Goal: Task Accomplishment & Management: Manage account settings

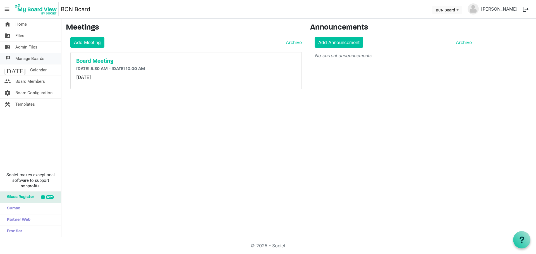
click at [44, 58] on span "Manage Boards" at bounding box center [29, 58] width 29 height 11
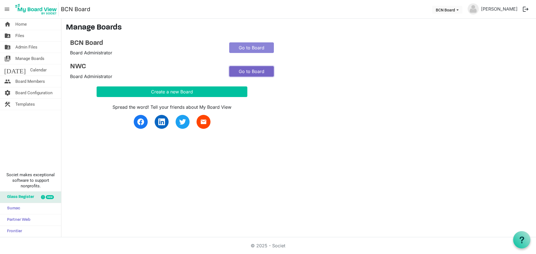
click at [255, 69] on link "Go to Board" at bounding box center [251, 71] width 45 height 11
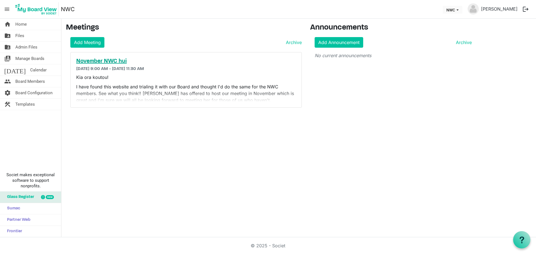
click at [112, 61] on h5 "November NWC hui" at bounding box center [186, 61] width 220 height 7
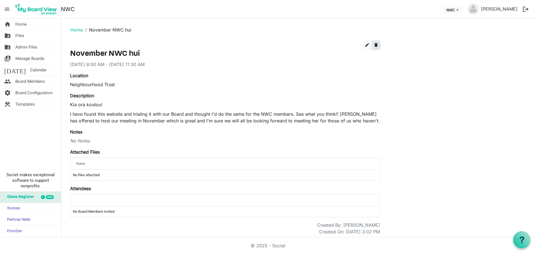
click at [374, 45] on span "delete" at bounding box center [375, 44] width 5 height 5
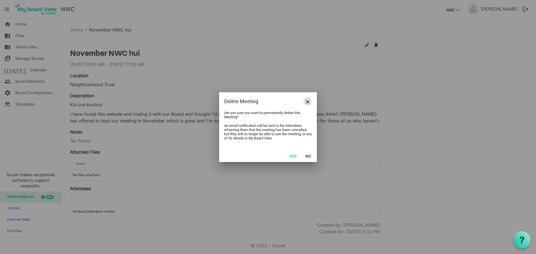
click at [307, 102] on span "Close" at bounding box center [307, 101] width 3 height 3
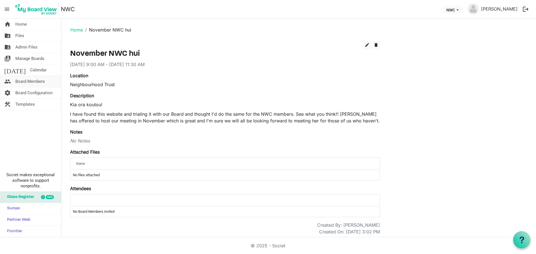
click at [43, 83] on span "Board Members" at bounding box center [30, 81] width 30 height 11
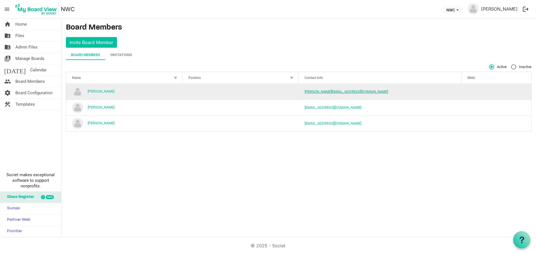
click at [314, 90] on link "Ann@shirleycommunitytrust.org.nz" at bounding box center [346, 92] width 83 height 4
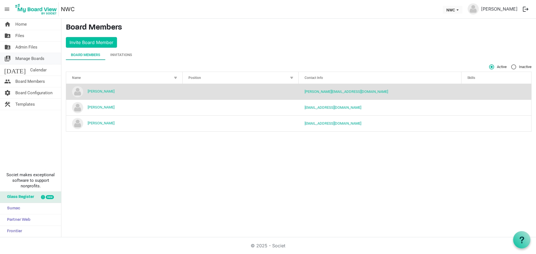
click at [47, 58] on link "switch_account Manage Boards" at bounding box center [30, 58] width 61 height 11
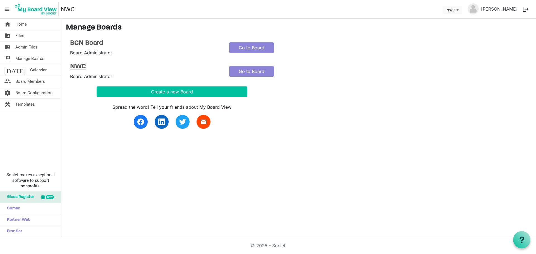
click at [73, 68] on h4 "NWC" at bounding box center [145, 67] width 151 height 8
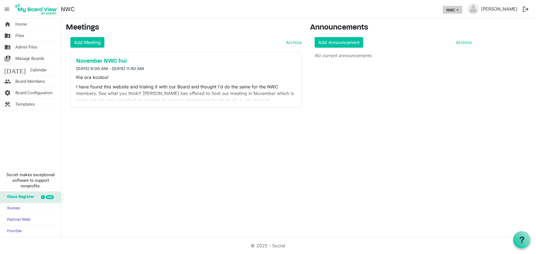
click at [460, 11] on span "NWC dropdownbutton" at bounding box center [457, 10] width 5 height 2
click at [520, 21] on main "Meetings Add Meeting Archive November NWC hui [DATE] 9:00 AM - [DATE] 11:30 AM …" at bounding box center [298, 68] width 475 height 98
click at [292, 44] on link "Archive" at bounding box center [293, 42] width 18 height 7
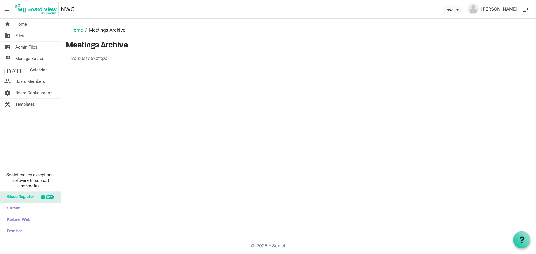
click at [79, 30] on link "Home" at bounding box center [76, 30] width 13 height 6
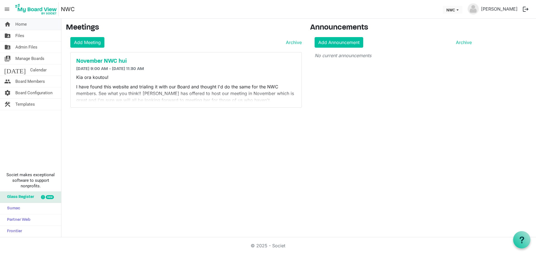
click at [35, 23] on link "home Home" at bounding box center [30, 24] width 61 height 11
click at [7, 9] on span "menu" at bounding box center [7, 9] width 11 height 11
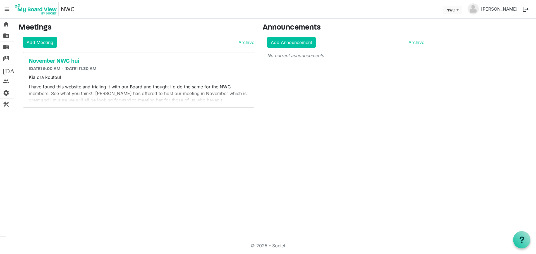
click at [126, 145] on div "home Home folder_shared Files folder_shared Admin Files switch_account Manage B…" at bounding box center [268, 128] width 536 height 219
click at [106, 56] on div "November NWC hui [DATE] 9:00 AM - [DATE] 11:30 AM Kia ora koutou! I have found …" at bounding box center [138, 79] width 231 height 55
click at [130, 69] on h6 "[DATE] 9:00 AM - [DATE] 11:30 AM" at bounding box center [139, 68] width 220 height 5
click at [145, 35] on div "Meetings Add Meeting Archive November NWC hui [DATE] 9:00 AM - [DATE] 11:30 AM …" at bounding box center [136, 67] width 244 height 89
